Goal: Information Seeking & Learning: Learn about a topic

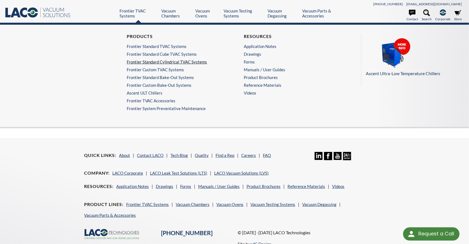
click at [134, 63] on link "Frontier Standard Cylindrical TVAC Systems" at bounding box center [175, 61] width 96 height 5
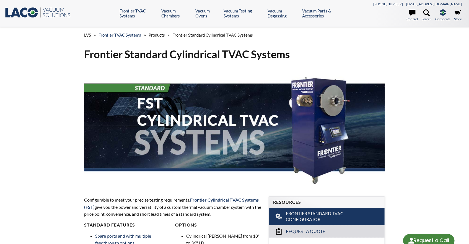
select select "Language Translate Widget"
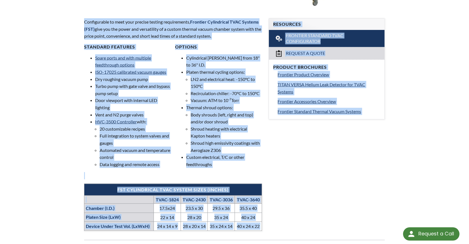
scroll to position [266, 0]
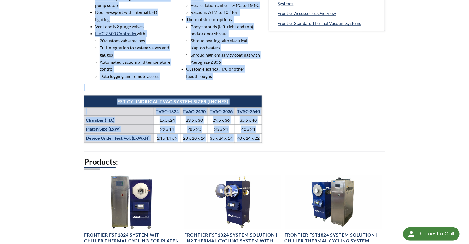
drag, startPoint x: 83, startPoint y: 32, endPoint x: 262, endPoint y: 139, distance: 208.1
click at [262, 139] on div "Configurable to meet your precise testing requirements, Frontier Cylindrical TV…" at bounding box center [173, 36] width 184 height 230
copy div "Configurable to meet your precise testing requirements, Frontier Cylindrical TV…"
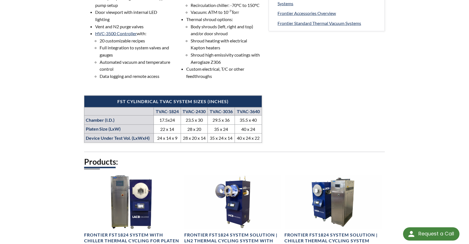
click at [43, 114] on div "LVS » Frontier TVAC Systems » Products » Frontier Standard Cylindrical TVAC Sys…" at bounding box center [234, 216] width 469 height 910
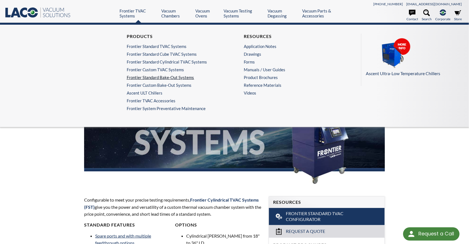
drag, startPoint x: 186, startPoint y: 77, endPoint x: 213, endPoint y: 77, distance: 26.6
click at [186, 77] on link "Frontier Standard Bake-Out Systems" at bounding box center [175, 77] width 96 height 5
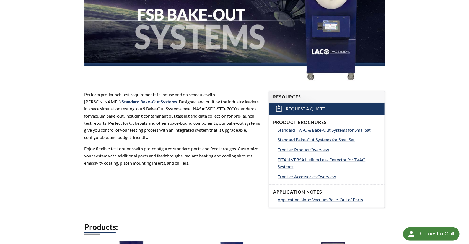
scroll to position [131, 0]
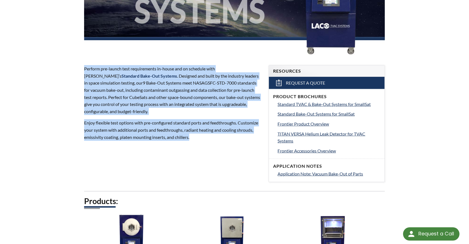
drag, startPoint x: 76, startPoint y: 66, endPoint x: 201, endPoint y: 135, distance: 142.5
click at [201, 135] on div "Frontier Standard Bake-Out Systems Perform pre-launch test requirements in-hous…" at bounding box center [235, 203] width 354 height 575
copy div "Perform pre-launch test requirements in-house and on schedule with LACO’s Stand…"
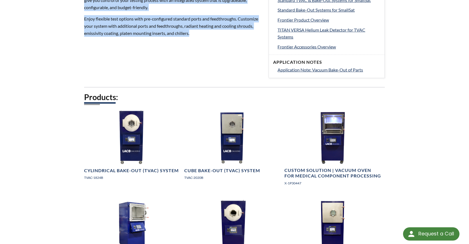
scroll to position [6, 0]
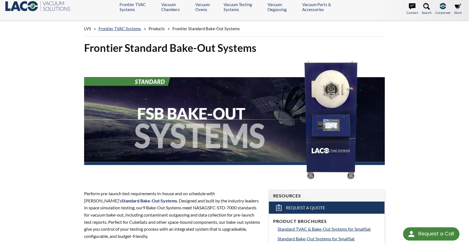
drag, startPoint x: 51, startPoint y: 97, endPoint x: 50, endPoint y: 92, distance: 5.0
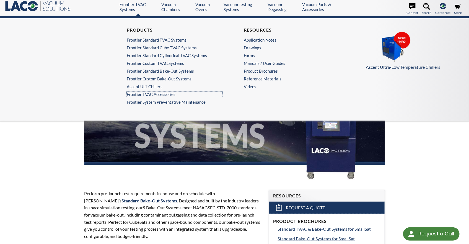
drag, startPoint x: 140, startPoint y: 94, endPoint x: 188, endPoint y: 97, distance: 48.3
click at [140, 94] on link "Frontier TVAC Accessories" at bounding box center [175, 94] width 96 height 5
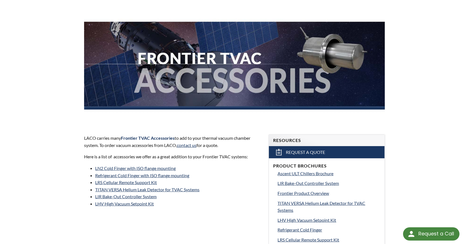
scroll to position [114, 0]
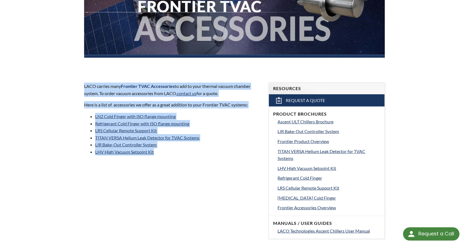
drag, startPoint x: 148, startPoint y: 148, endPoint x: 84, endPoint y: 87, distance: 88.7
click at [84, 87] on div "LACO carries many Frontier TVAC Accessories to add to your thermal vacuum chamb…" at bounding box center [173, 119] width 184 height 90
copy div "LACO carries many Frontier TVAC Accessories to add to your thermal vacuum chamb…"
